Goal: Transaction & Acquisition: Download file/media

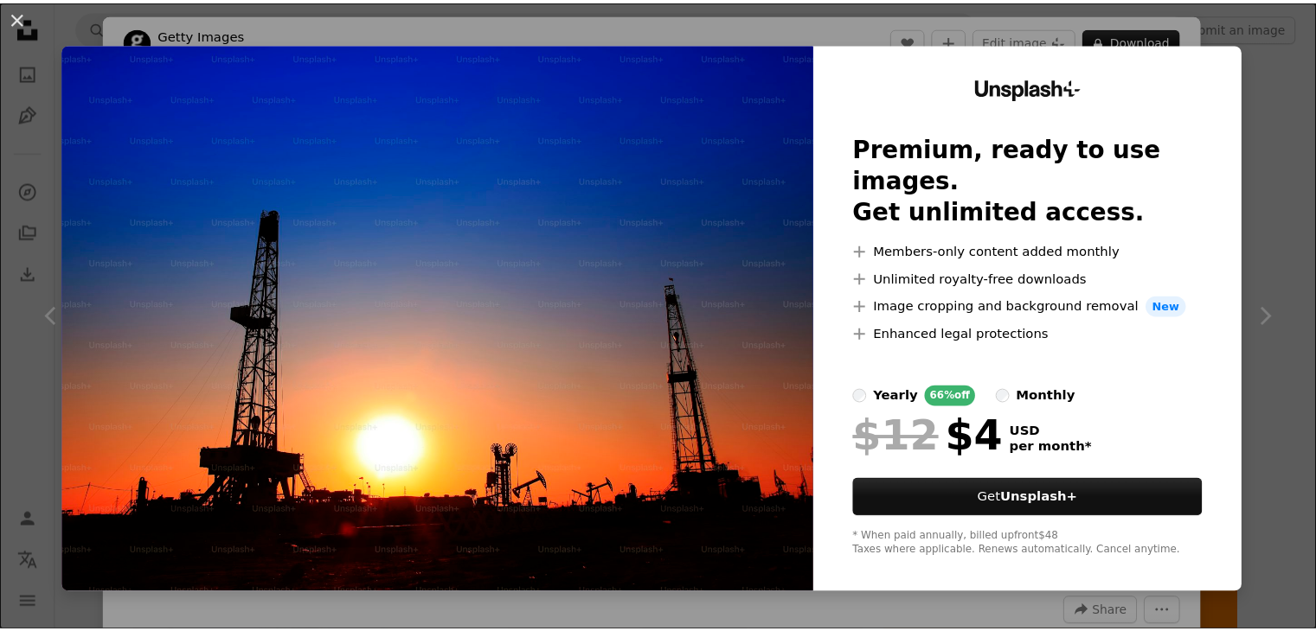
scroll to position [1903, 0]
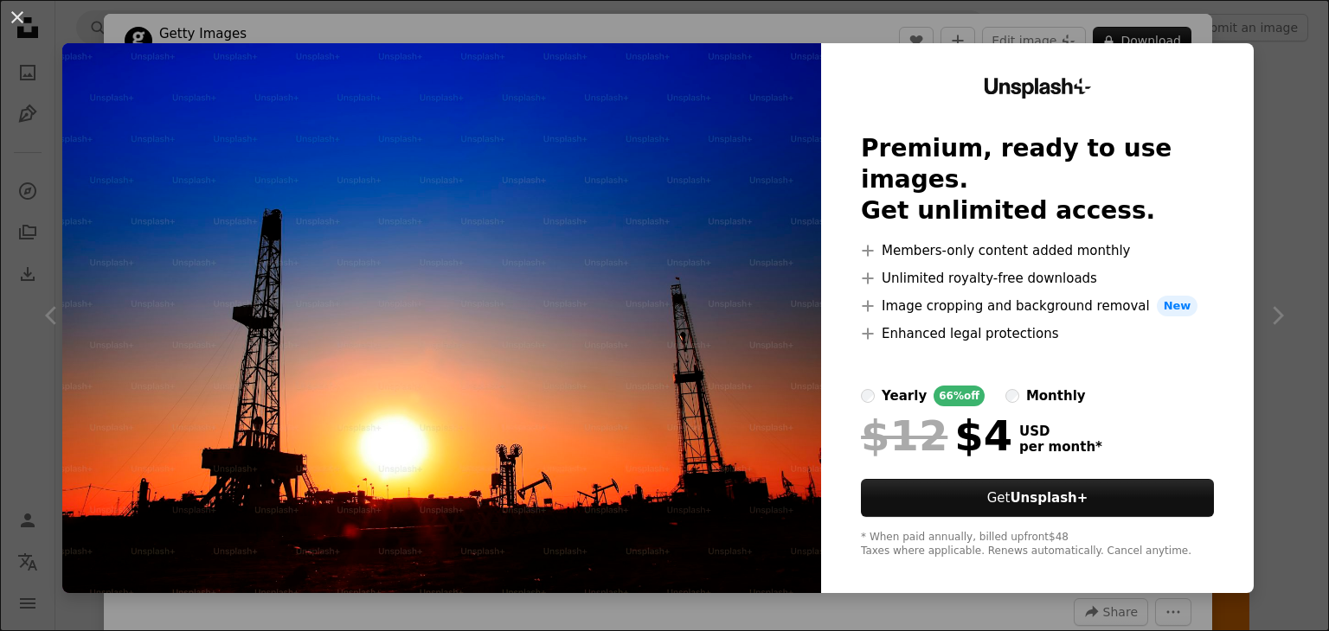
click at [1247, 120] on div "An X shape Unsplash+ Premium, ready to use images. Get unlimited access. A plus…" at bounding box center [664, 315] width 1329 height 631
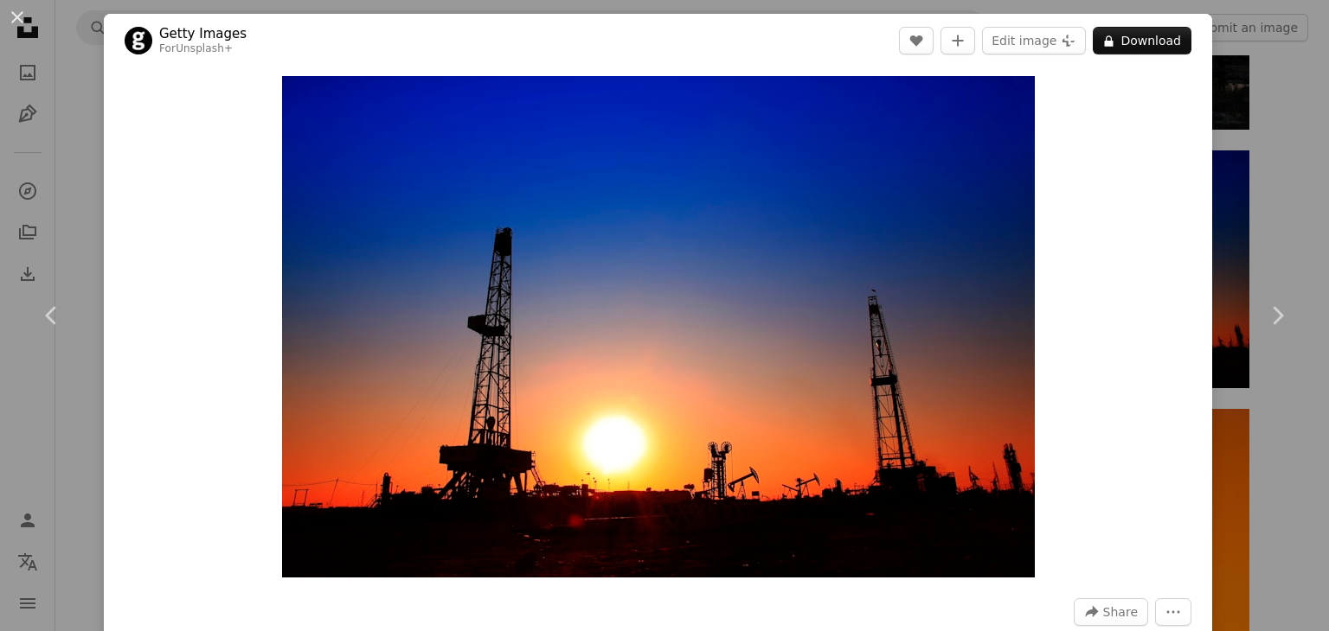
click at [1290, 136] on div "An X shape Chevron left Chevron right Getty Images For Unsplash+ A heart A plus…" at bounding box center [664, 315] width 1329 height 631
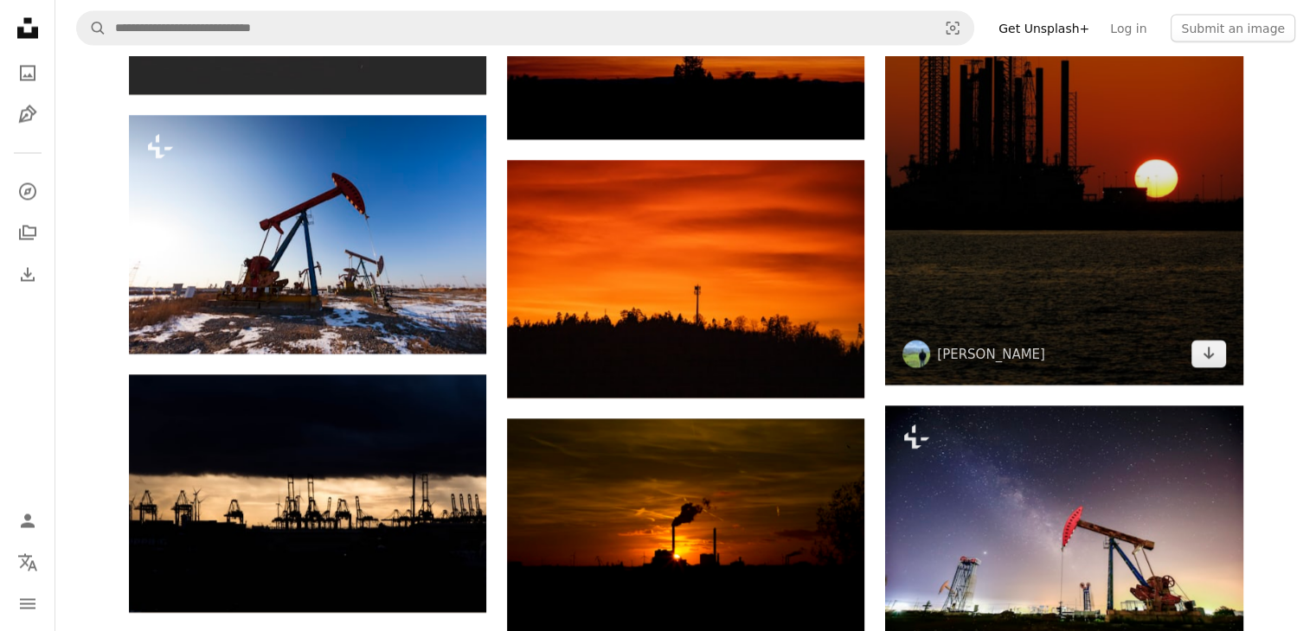
scroll to position [3287, 0]
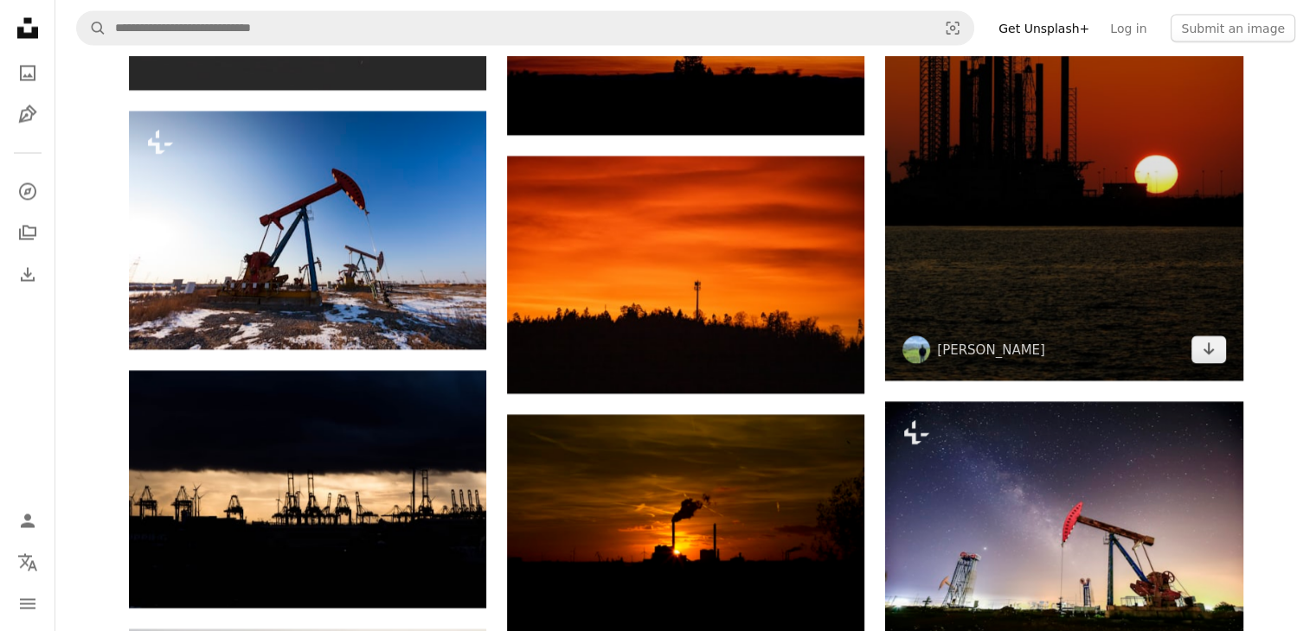
click at [1079, 236] on img at bounding box center [1063, 112] width 357 height 536
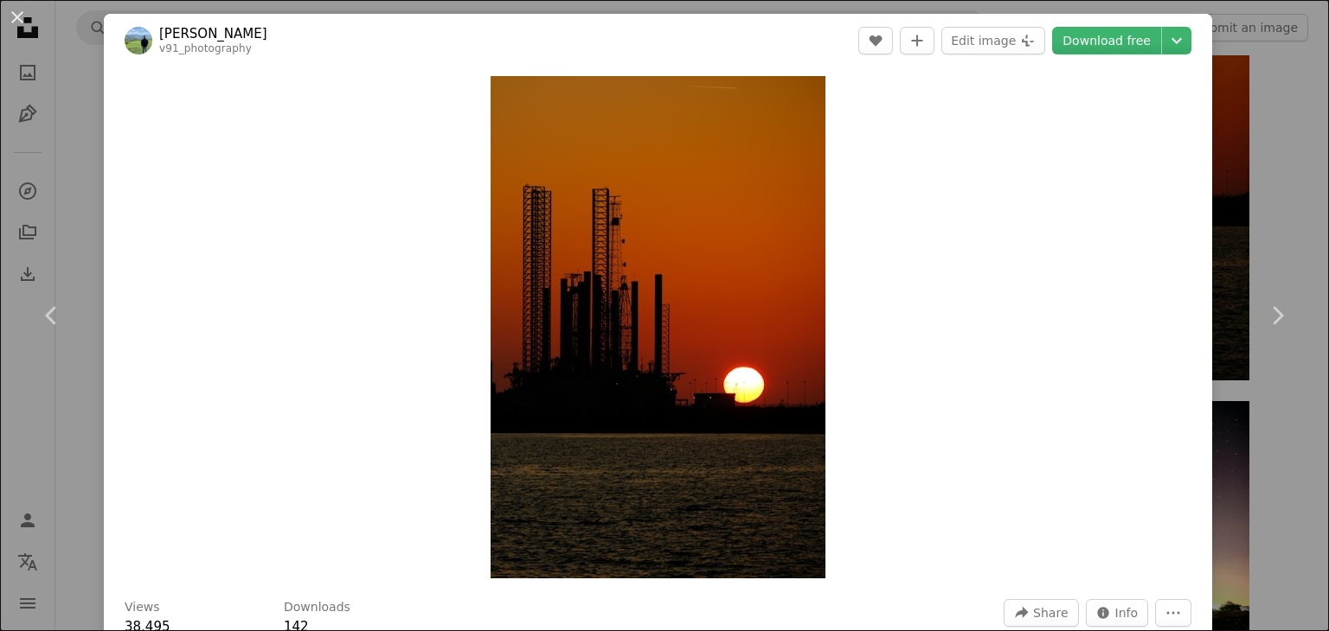
click at [1111, 39] on link "Download free" at bounding box center [1106, 41] width 109 height 28
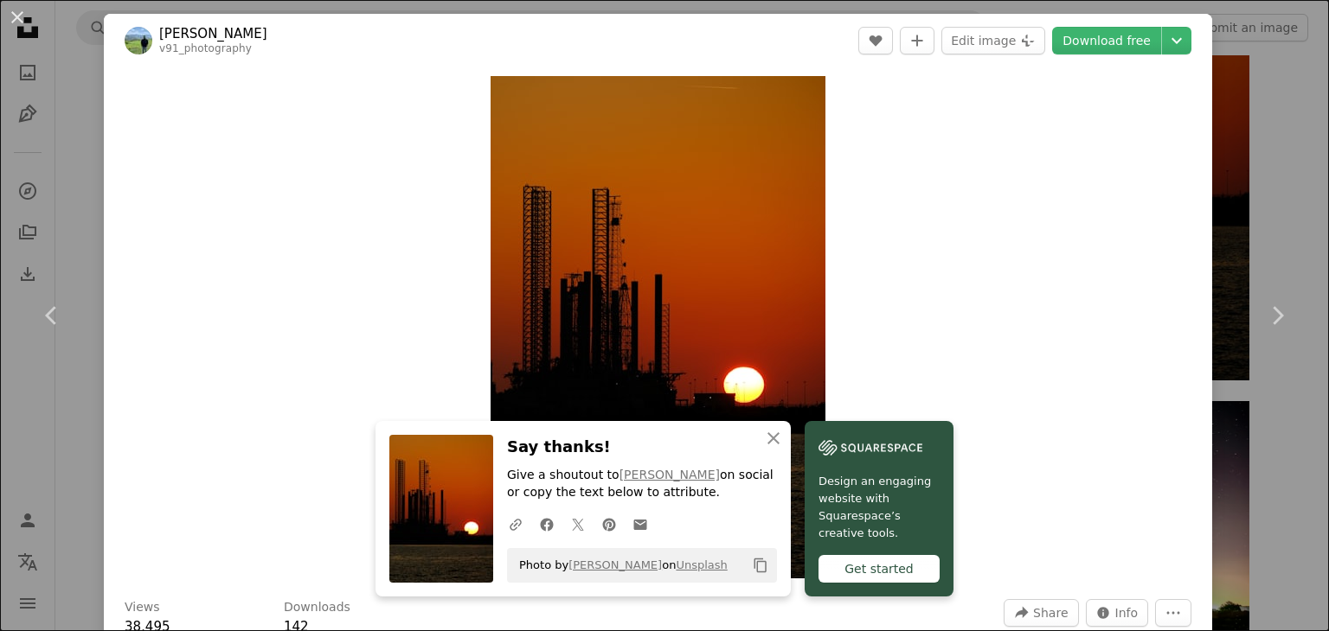
click at [1247, 159] on div "An X shape Chevron left Chevron right An X shape Close Say thanks! Give a shout…" at bounding box center [664, 315] width 1329 height 631
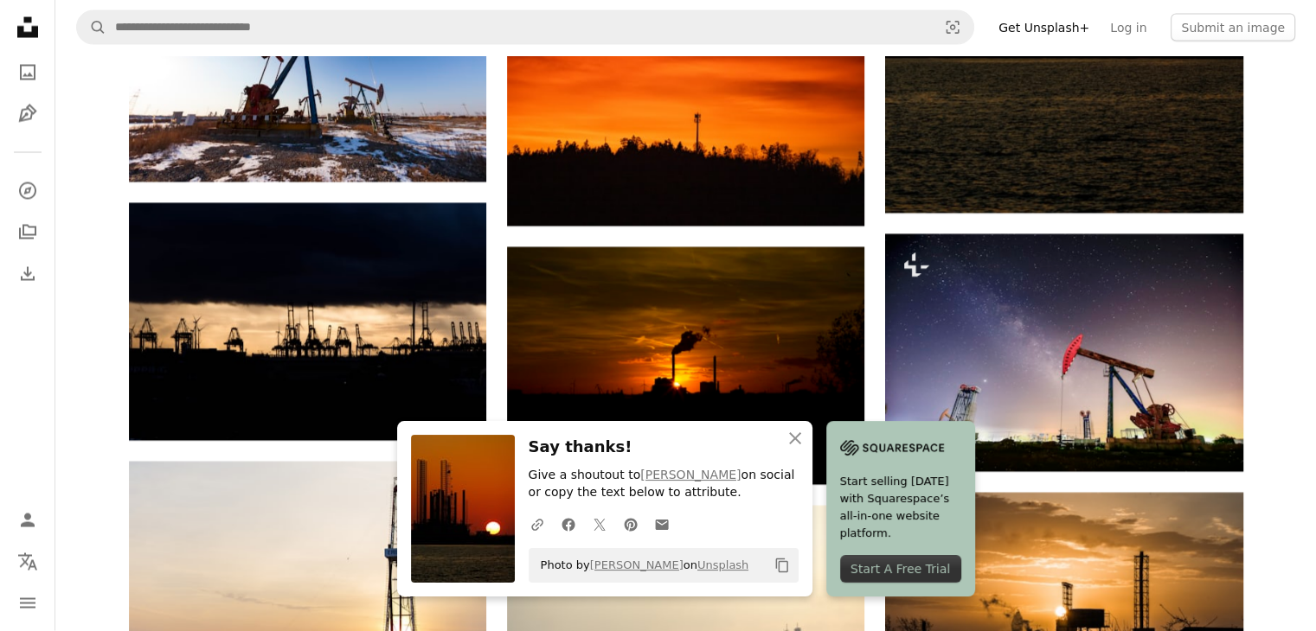
scroll to position [3719, 0]
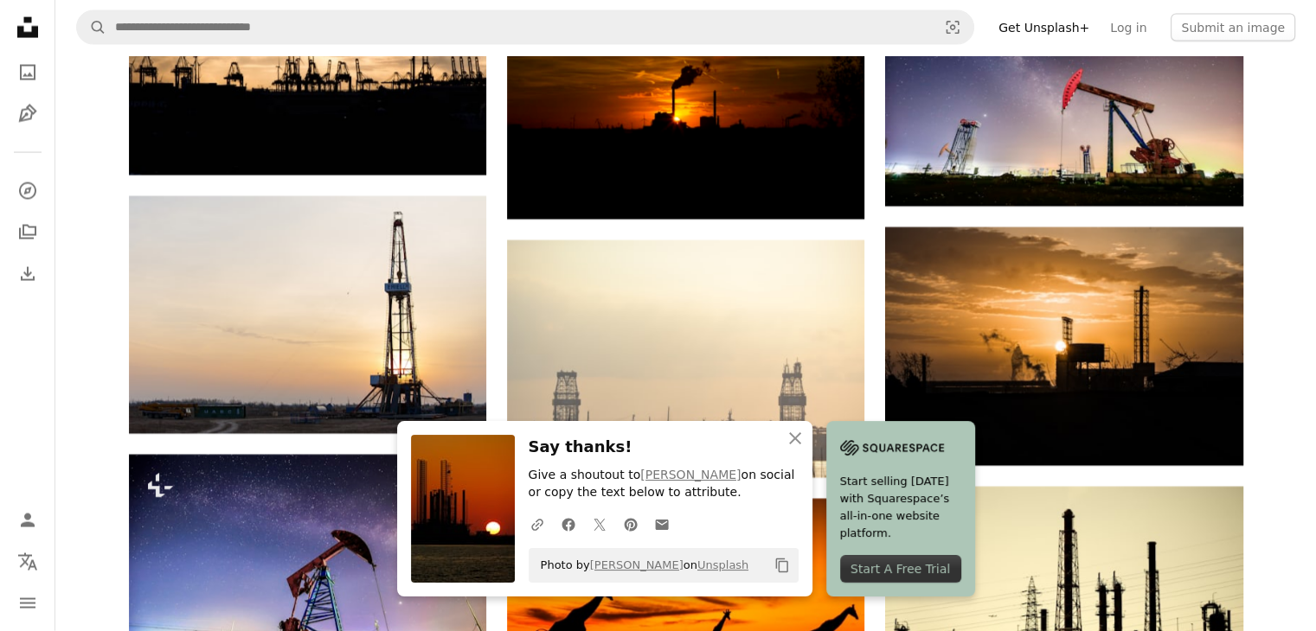
click at [601, 450] on h3 "Say thanks!" at bounding box center [663, 447] width 270 height 25
click at [796, 450] on button "An X shape Close" at bounding box center [795, 438] width 35 height 35
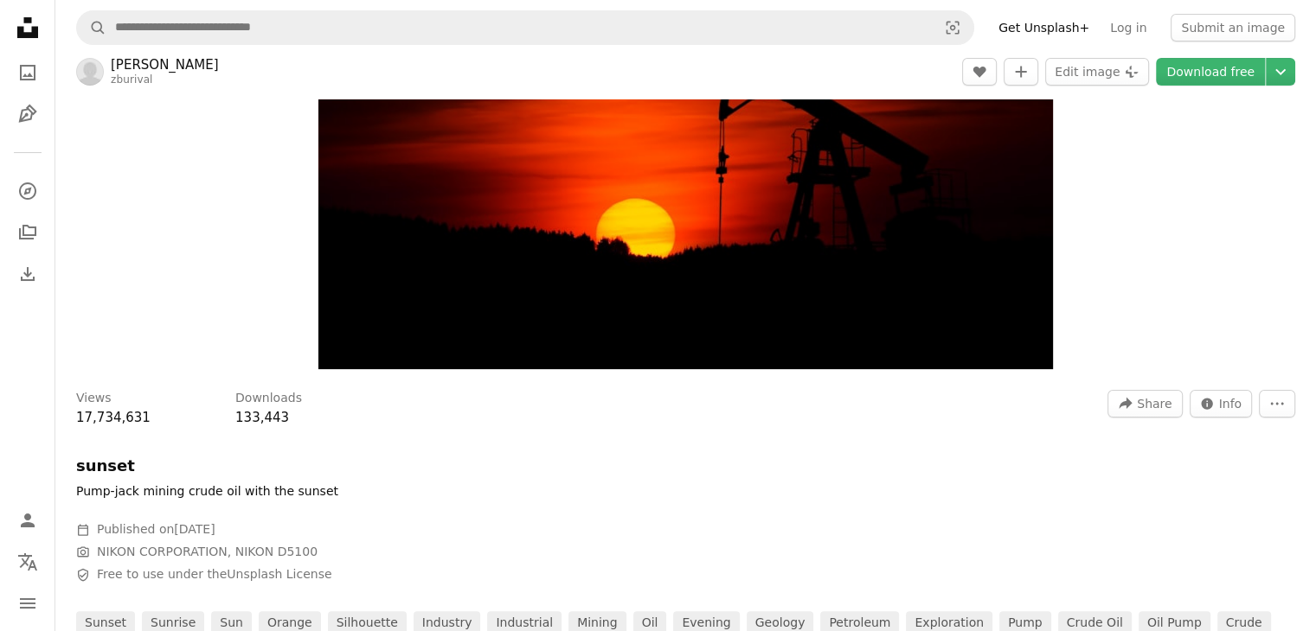
scroll to position [0, 0]
